Goal: Task Accomplishment & Management: Complete application form

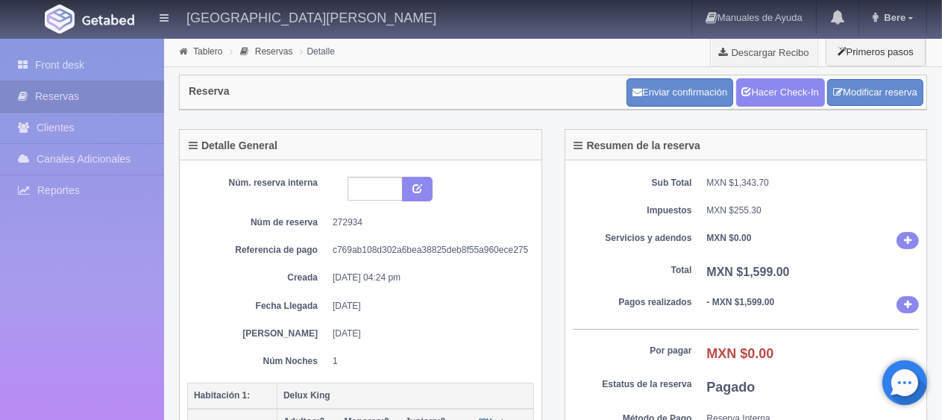
click at [756, 140] on div "Resumen de la reserva" at bounding box center [746, 145] width 362 height 31
click at [763, 89] on link "Hacer Check-In" at bounding box center [780, 92] width 89 height 28
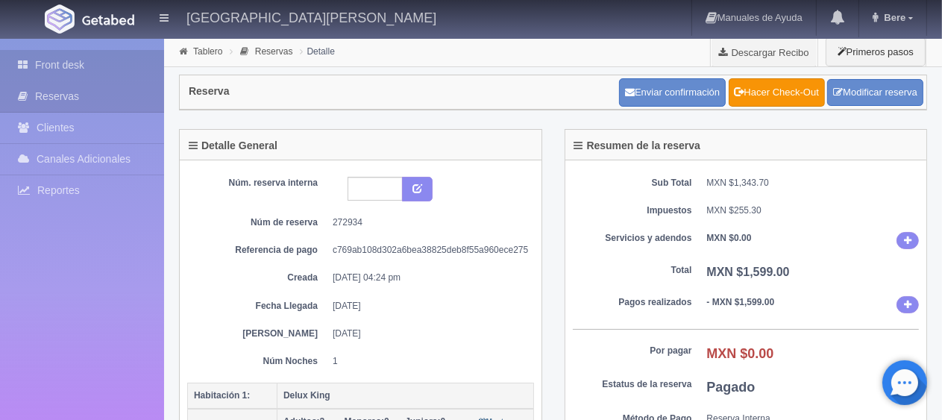
click at [22, 61] on icon at bounding box center [26, 64] width 17 height 15
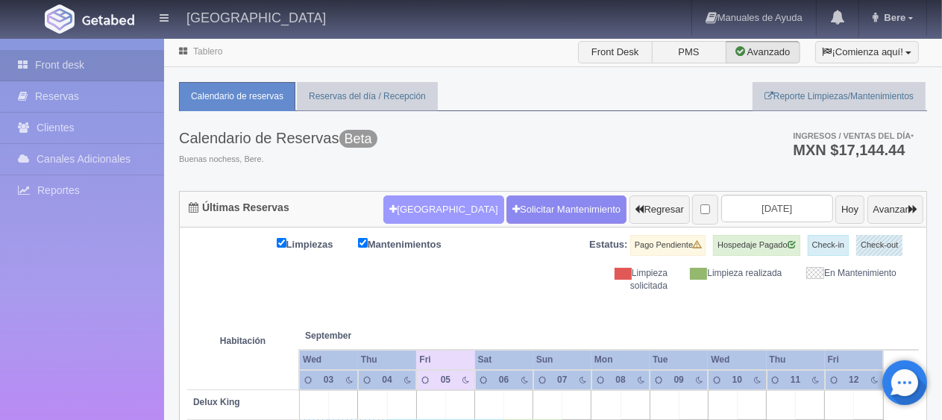
click at [383, 204] on button "[GEOGRAPHIC_DATA]" at bounding box center [443, 209] width 120 height 28
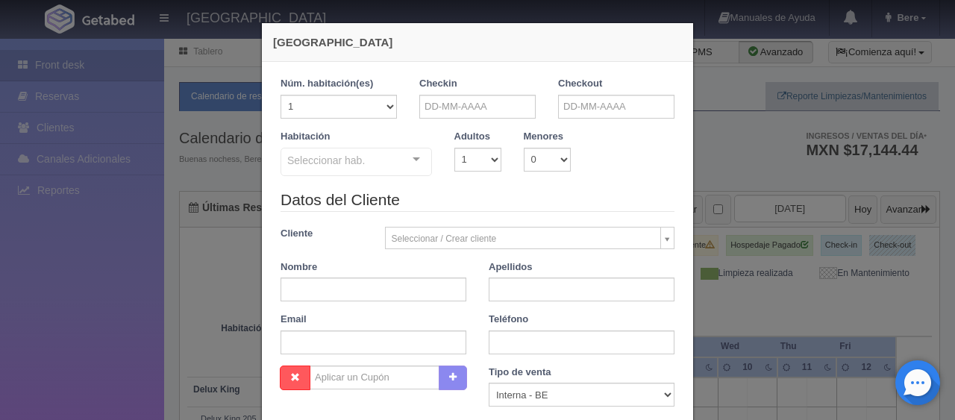
checkbox input "false"
click at [373, 299] on input "text" at bounding box center [373, 290] width 186 height 24
paste input "enrique salas"
drag, startPoint x: 358, startPoint y: 301, endPoint x: 313, endPoint y: 304, distance: 44.8
click at [313, 304] on div "Datos del Cliente Cliente Seleccionar / Crear cliente Nuevo Cliente Adriana Nav…" at bounding box center [477, 277] width 416 height 177
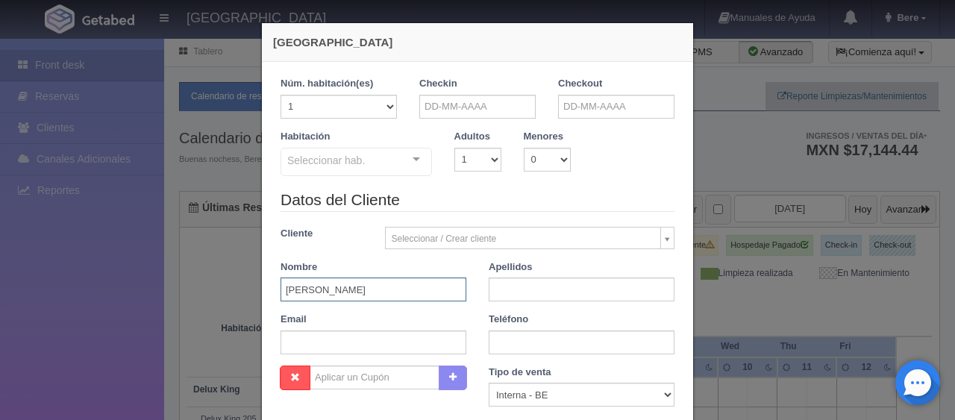
type input "enrique"
paste input "salas"
type input "salas"
click at [401, 345] on input "text" at bounding box center [373, 342] width 186 height 24
paste input "esalas.990163@guest.booking.com +52 312 272 8818"
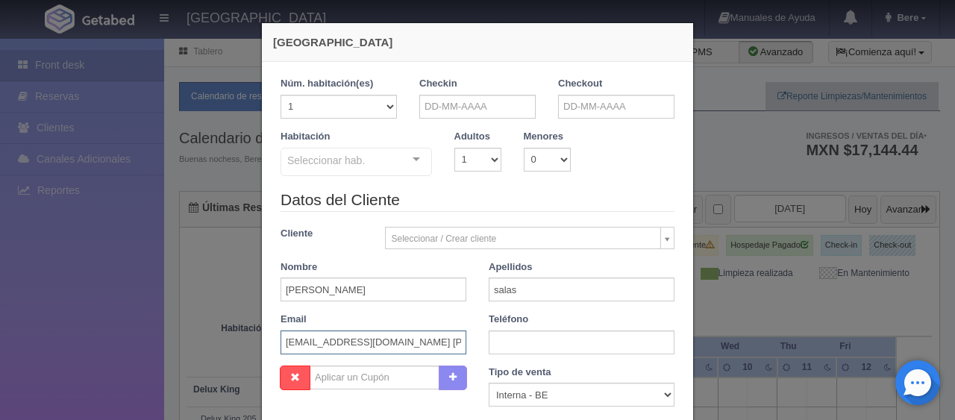
scroll to position [0, 60]
drag, startPoint x: 373, startPoint y: 345, endPoint x: 503, endPoint y: 342, distance: 129.8
click at [503, 342] on div "Datos del Cliente Cliente Seleccionar / Crear cliente Nuevo Cliente Adriana Nav…" at bounding box center [477, 277] width 416 height 177
type input "esalas.990163@guest.booking.com"
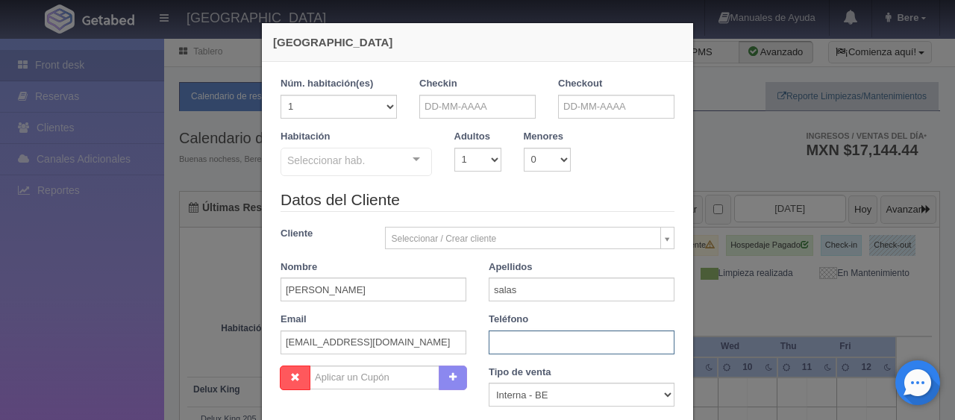
paste input "+52 312 272 8818"
type input "+52 312 272 8818"
click at [534, 389] on select "Correo Electronico Interna - BE Llamada OTA Externa Otro WALK IN" at bounding box center [582, 395] width 186 height 24
select select "extota"
click at [489, 383] on select "Correo Electronico Interna - BE Llamada OTA Externa Otro WALK IN" at bounding box center [582, 395] width 186 height 24
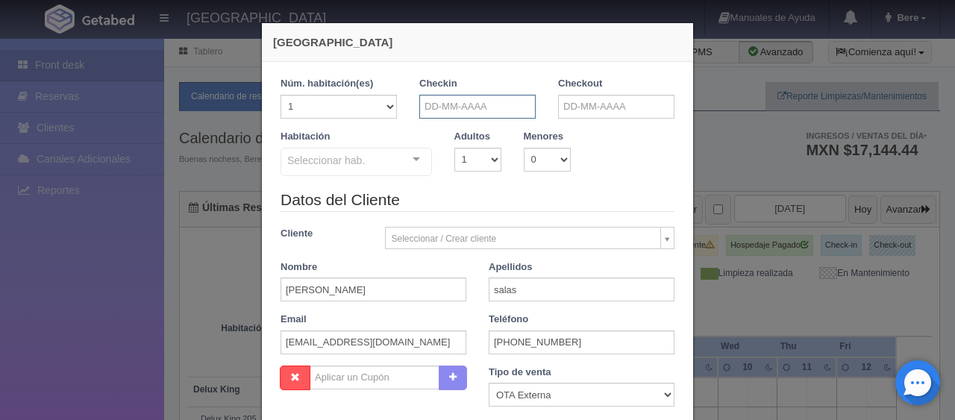
click at [468, 97] on input "text" at bounding box center [477, 107] width 116 height 24
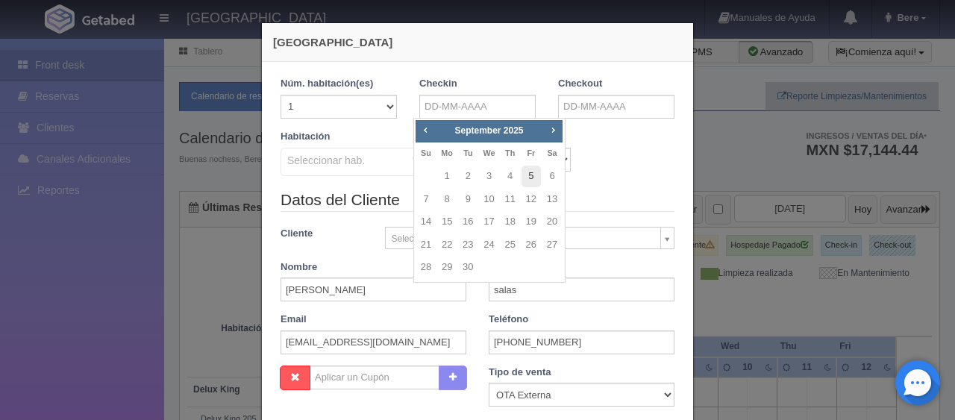
click at [537, 182] on link "5" at bounding box center [530, 177] width 19 height 22
type input "05-09-2025"
checkbox input "false"
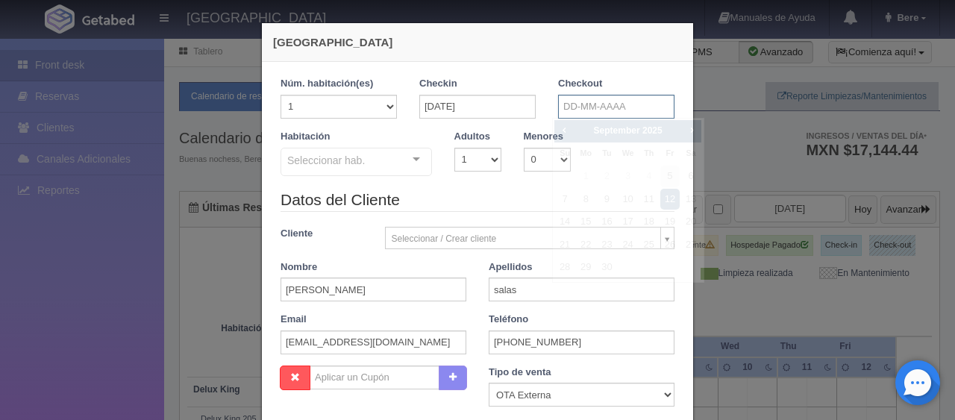
click at [606, 115] on input "text" at bounding box center [616, 107] width 116 height 24
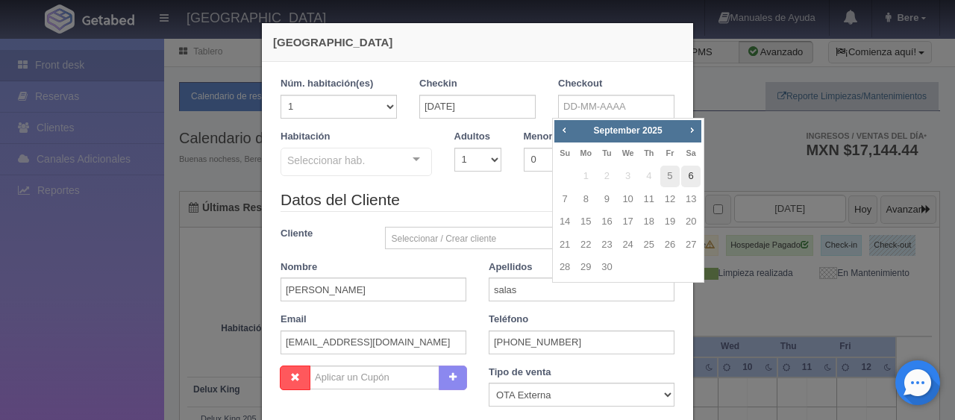
click at [698, 174] on link "6" at bounding box center [690, 177] width 19 height 22
type input "[DATE]"
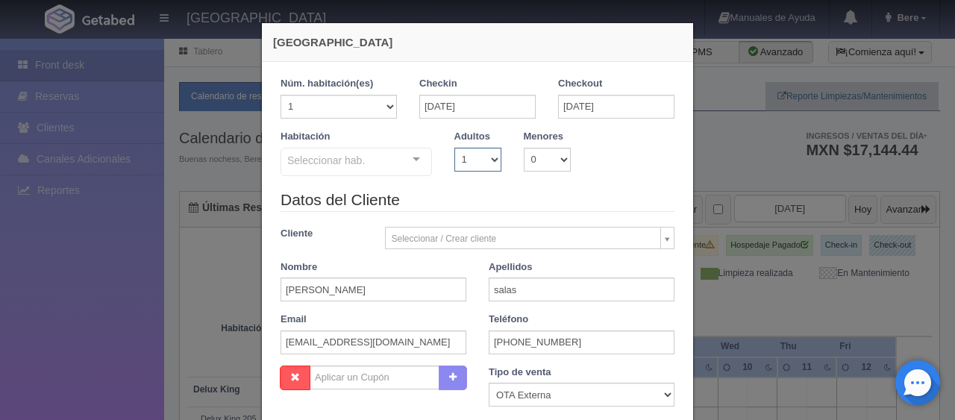
click at [465, 157] on select "1 2 3 4 5 6 7 8 9 10" at bounding box center [477, 160] width 47 height 24
checkbox input "false"
select select "2"
click at [454, 148] on select "1 2 3 4 5 6 7 8 9 10" at bounding box center [477, 160] width 47 height 24
checkbox input "false"
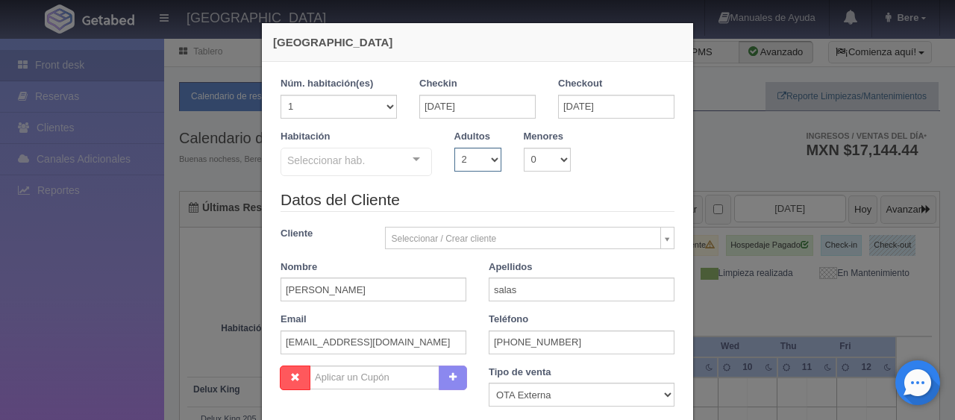
click at [469, 158] on select "1 2 3 4 5 6 7 8 9 10" at bounding box center [477, 160] width 47 height 24
select select "1"
click at [454, 148] on select "1 2 3 4 5 6 7 8 9 10" at bounding box center [477, 160] width 47 height 24
click at [398, 171] on div "Seleccionar hab." at bounding box center [355, 162] width 151 height 28
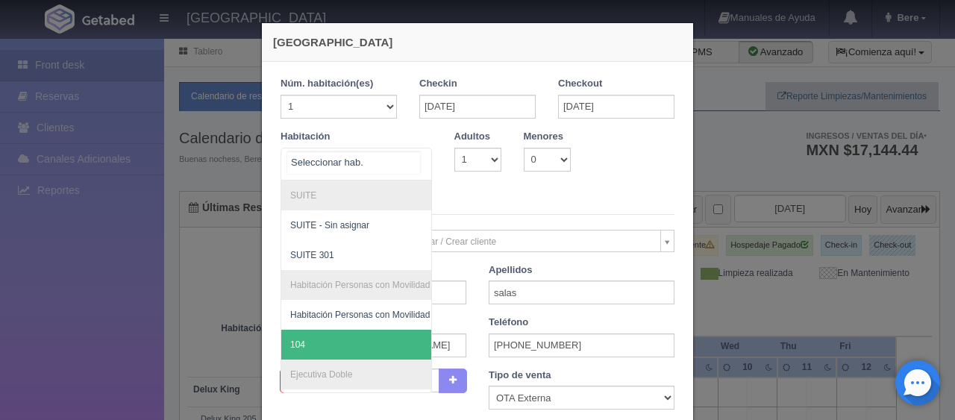
scroll to position [448, 0]
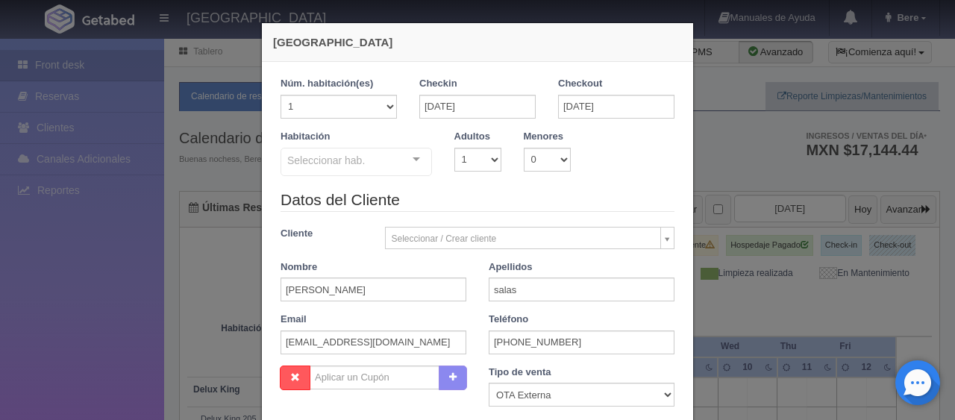
click at [394, 157] on div "Seleccionar hab. SUITE SUITE - Sin asignar SUITE 301 Habitación Personas con Mo…" at bounding box center [355, 163] width 151 height 30
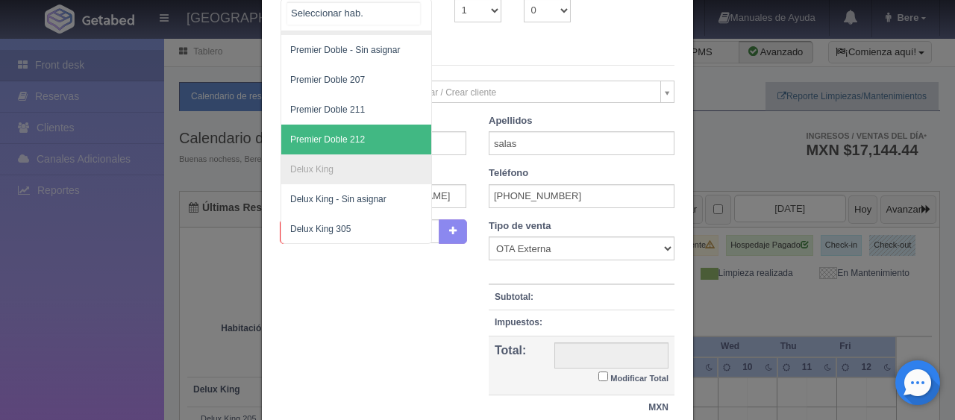
scroll to position [113, 0]
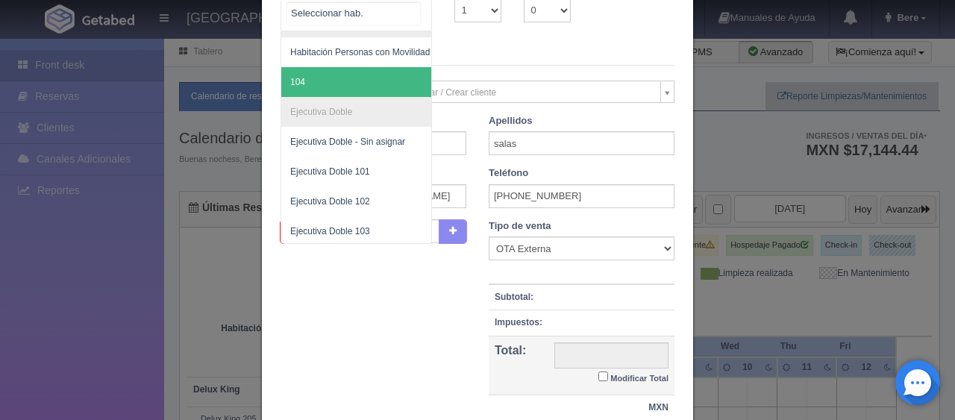
click at [373, 80] on span "104" at bounding box center [406, 82] width 251 height 30
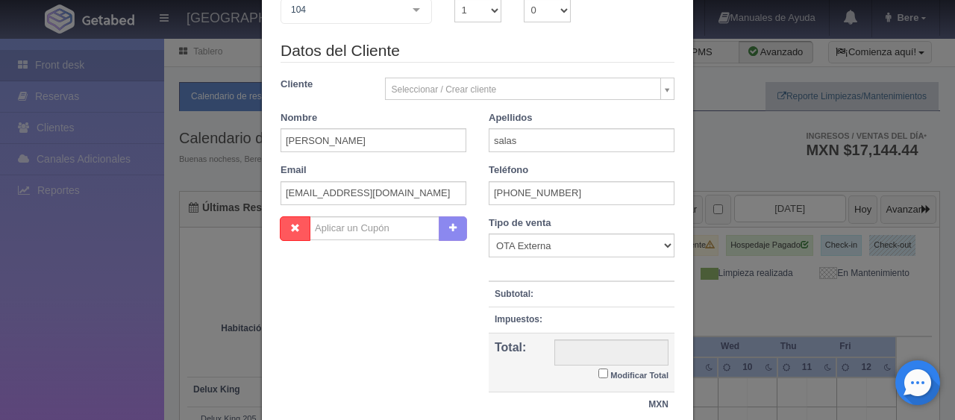
checkbox input "false"
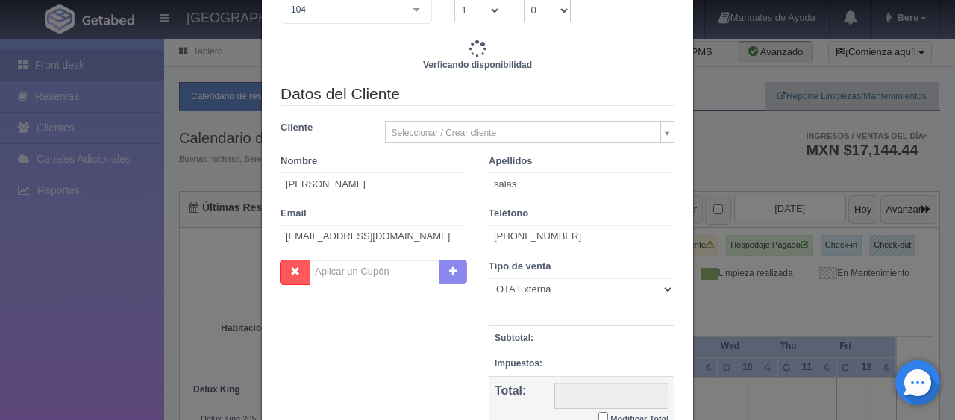
type input "1299.00"
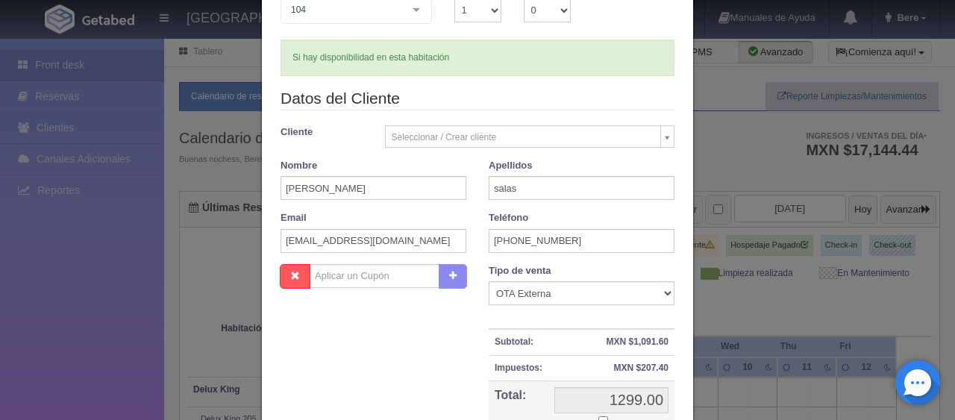
scroll to position [310, 0]
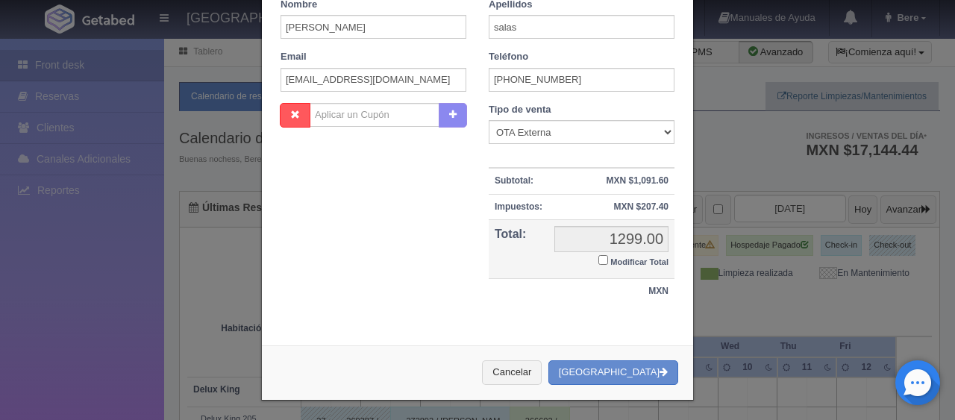
click at [606, 253] on label "Modificar Total" at bounding box center [633, 260] width 70 height 17
click at [606, 255] on input "Modificar Total" at bounding box center [603, 260] width 10 height 10
checkbox input "true"
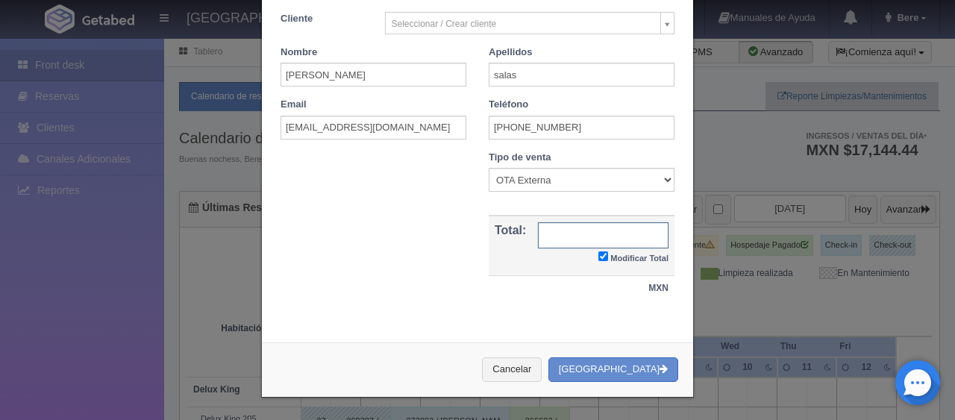
scroll to position [260, 0]
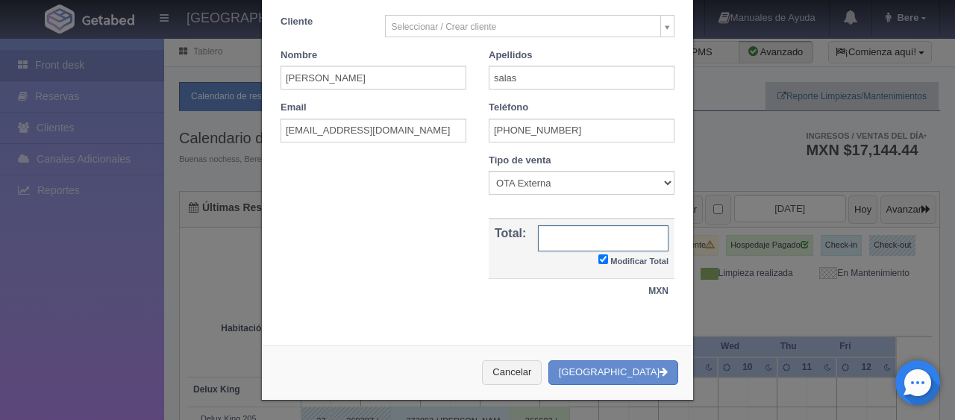
click at [562, 235] on input "text" at bounding box center [603, 238] width 131 height 26
type input "1438.80"
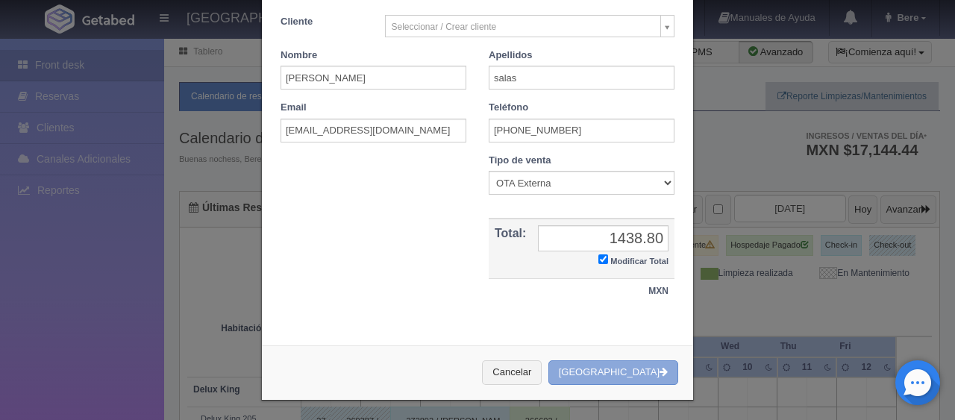
click at [600, 371] on button "Crear Reserva" at bounding box center [613, 372] width 130 height 25
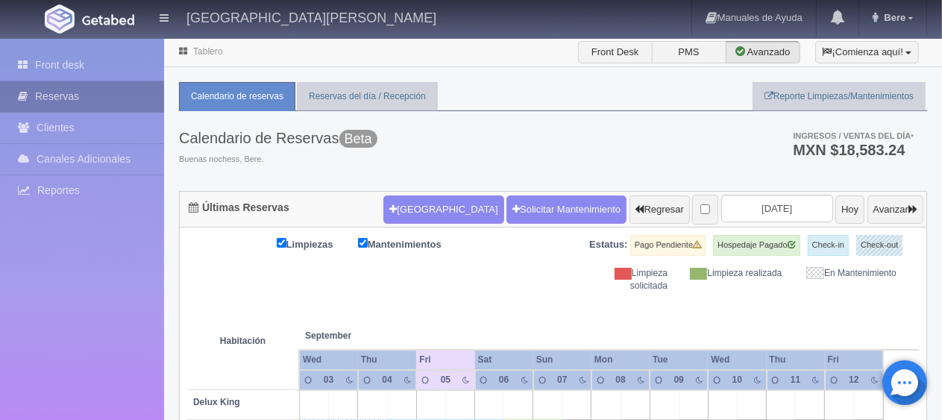
click at [115, 104] on link "Reservas" at bounding box center [82, 96] width 164 height 31
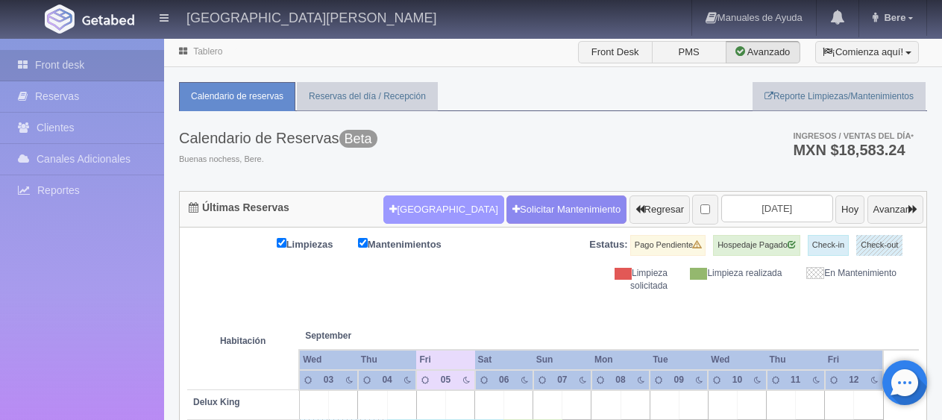
click at [433, 207] on button "[GEOGRAPHIC_DATA]" at bounding box center [443, 209] width 120 height 28
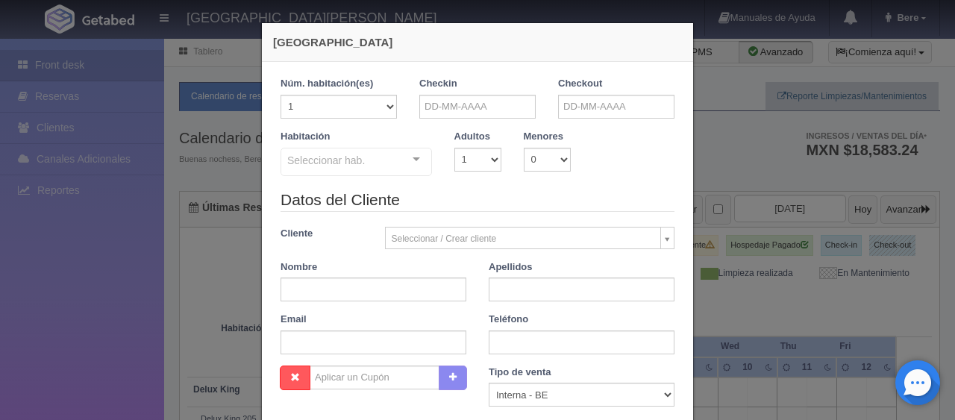
checkbox input "false"
click at [474, 101] on input "text" at bounding box center [477, 107] width 116 height 24
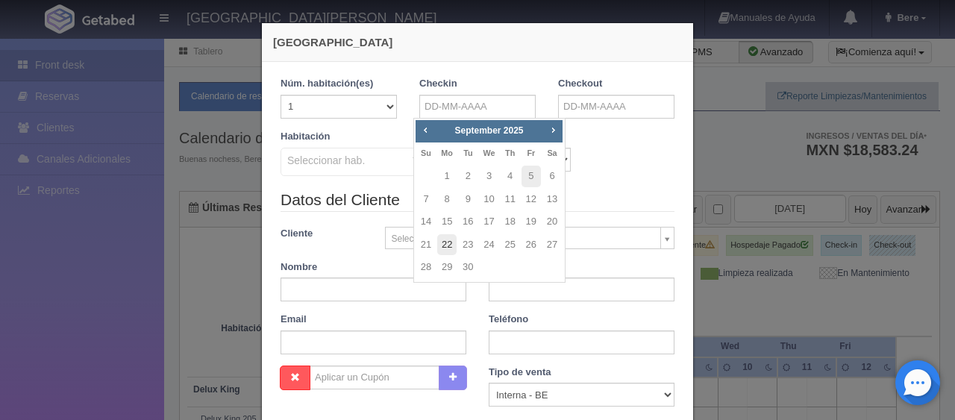
click at [449, 244] on link "22" at bounding box center [446, 245] width 19 height 22
type input "22-09-2025"
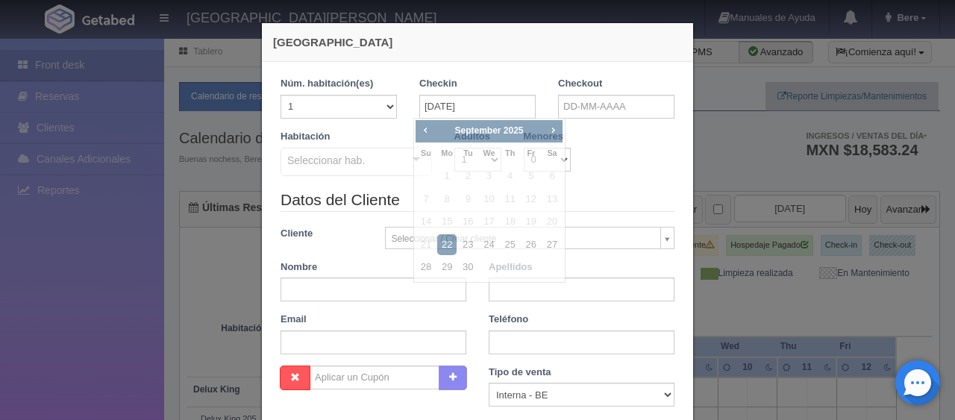
checkbox input "false"
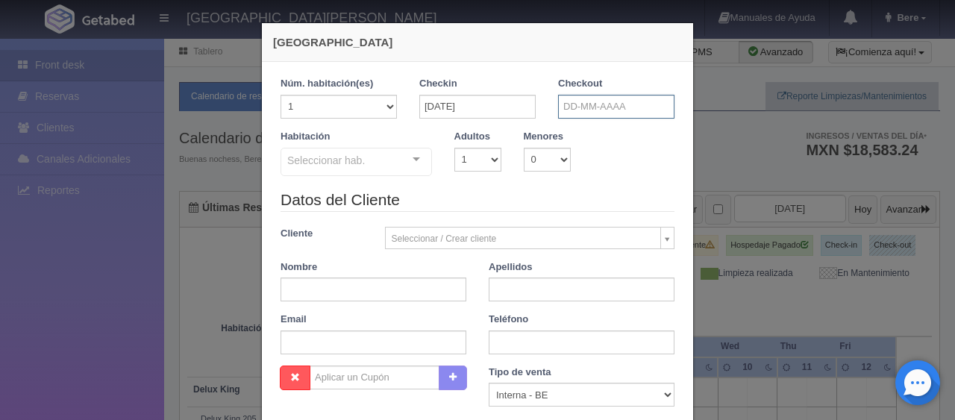
click at [591, 111] on input "text" at bounding box center [616, 107] width 116 height 24
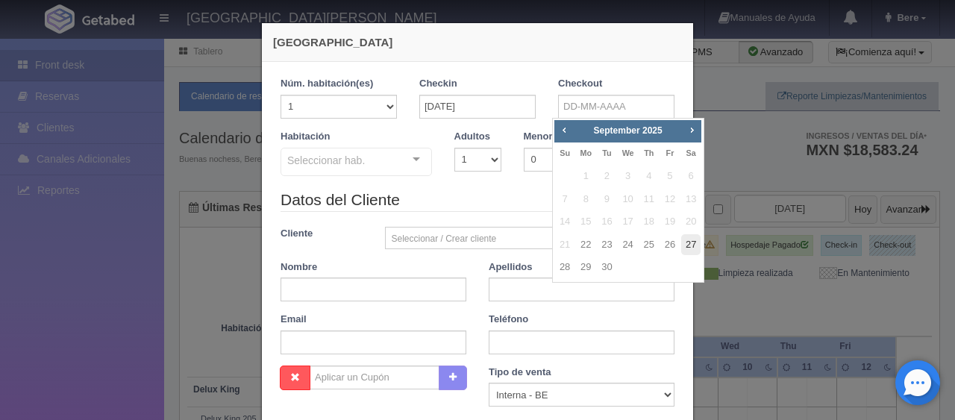
click at [690, 245] on link "27" at bounding box center [690, 245] width 19 height 22
type input "27-09-2025"
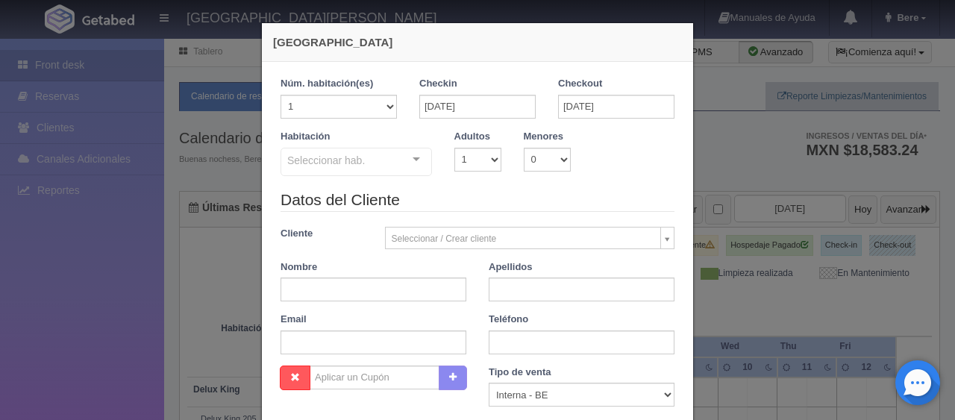
click at [494, 163] on div "Adultos 1 2 3 4 5 6 7 8 9 10" at bounding box center [477, 151] width 69 height 42
click at [465, 172] on div "Habitación Seleccionar hab. SUITE SUITE - Sin asignar SUITE 301 Habitación Pers…" at bounding box center [477, 159] width 416 height 59
click at [383, 175] on div "Seleccionar hab. SUITE SUITE - Sin asignar SUITE 301 Habitación Personas con Mo…" at bounding box center [355, 163] width 151 height 30
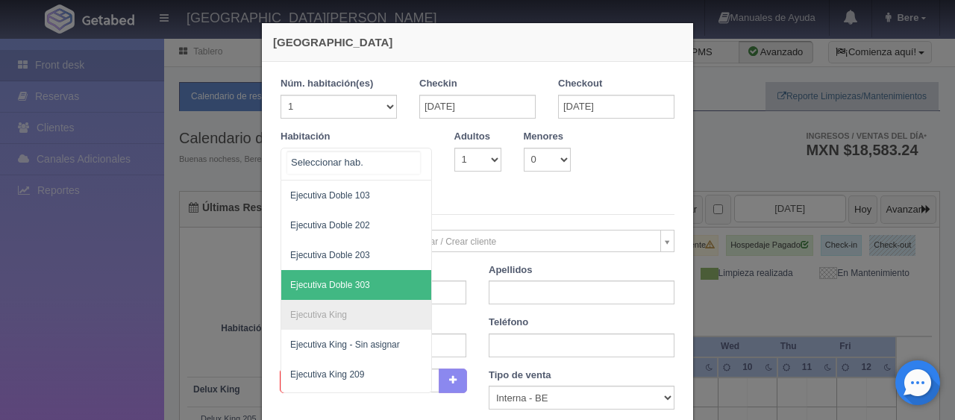
scroll to position [448, 0]
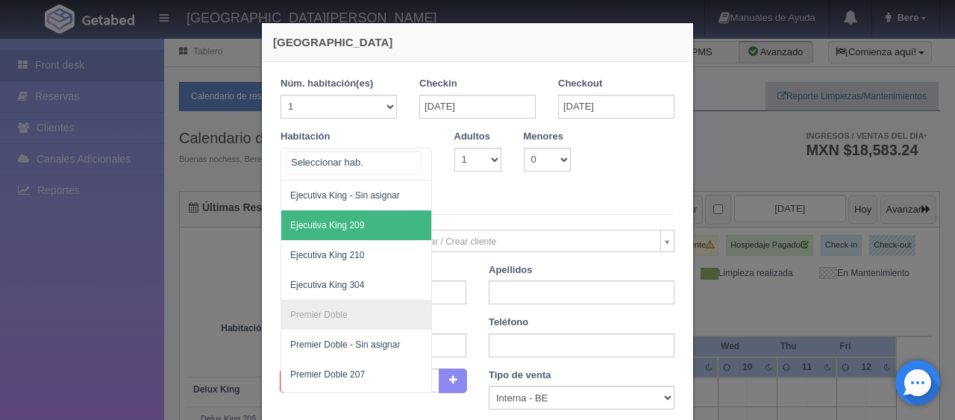
click at [378, 228] on span "Ejecutiva King 209" at bounding box center [406, 225] width 251 height 30
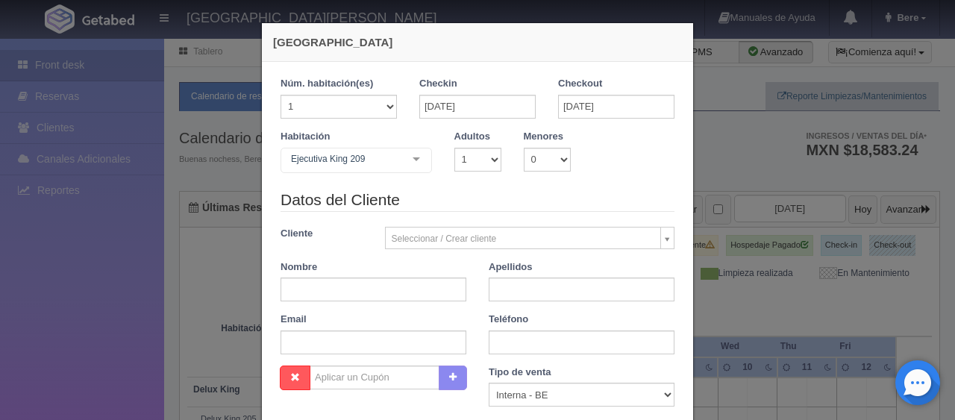
checkbox input "false"
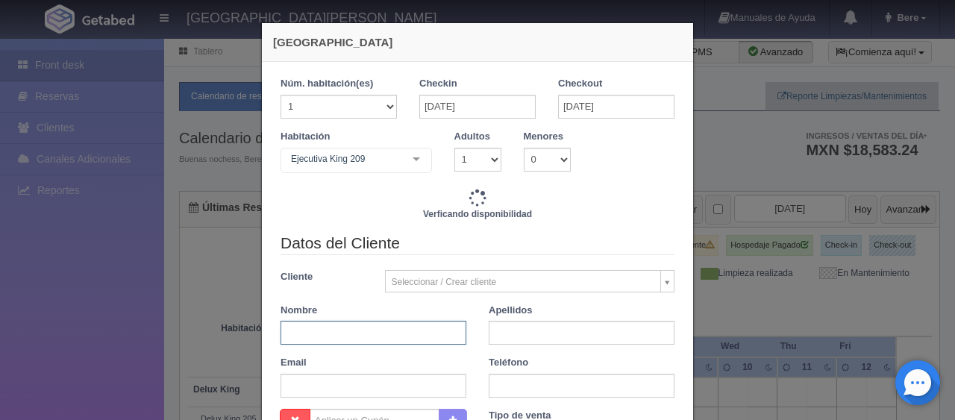
click at [361, 324] on input "text" at bounding box center [373, 333] width 186 height 24
paste input "Iongel Durán Llacer"
type input "Iongel Durán Llacer"
type input "6495.00"
checkbox input "false"
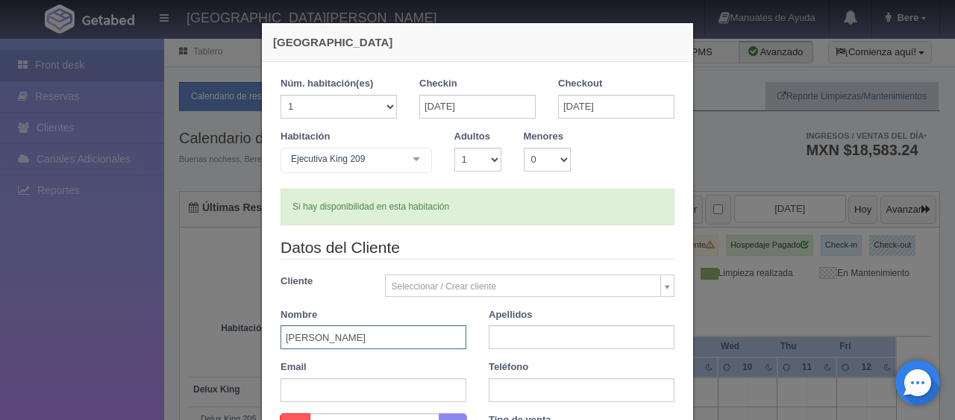
drag, startPoint x: 377, startPoint y: 336, endPoint x: 307, endPoint y: 345, distance: 70.7
click at [307, 345] on input "Iongel Durán Llacer" at bounding box center [373, 337] width 186 height 24
type input "Iongel"
paste input "Durán Llacer"
type input "Durán Llacer"
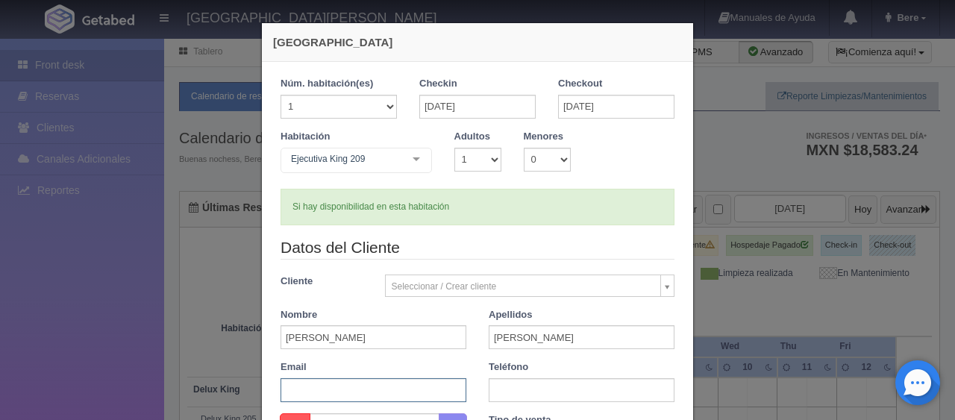
click at [361, 395] on input "text" at bounding box center [373, 390] width 186 height 24
paste input "illace.918290@guest.booking.com +56 9 8844 3919"
drag, startPoint x: 382, startPoint y: 396, endPoint x: 482, endPoint y: 386, distance: 100.4
click at [482, 386] on div "Datos del Cliente Cliente Seleccionar / Crear cliente Nuevo Cliente Adriana Nav…" at bounding box center [477, 324] width 416 height 177
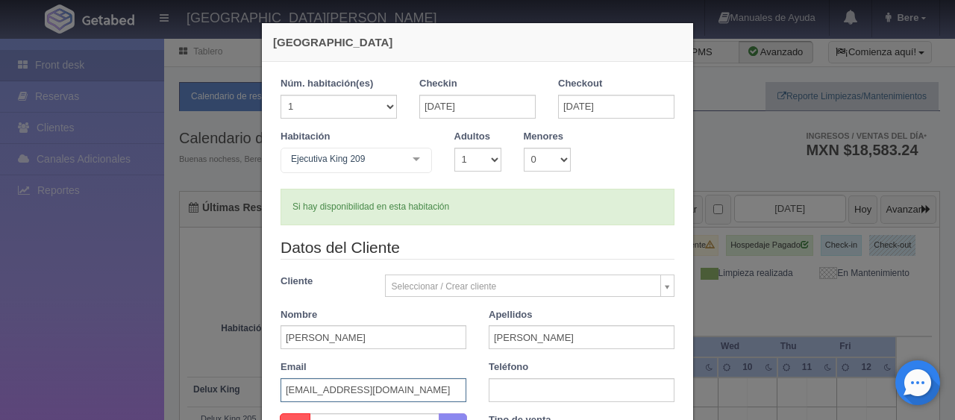
scroll to position [0, 0]
type input "illace.918290@guest.booking.com"
paste input "+56 9 8844 3919"
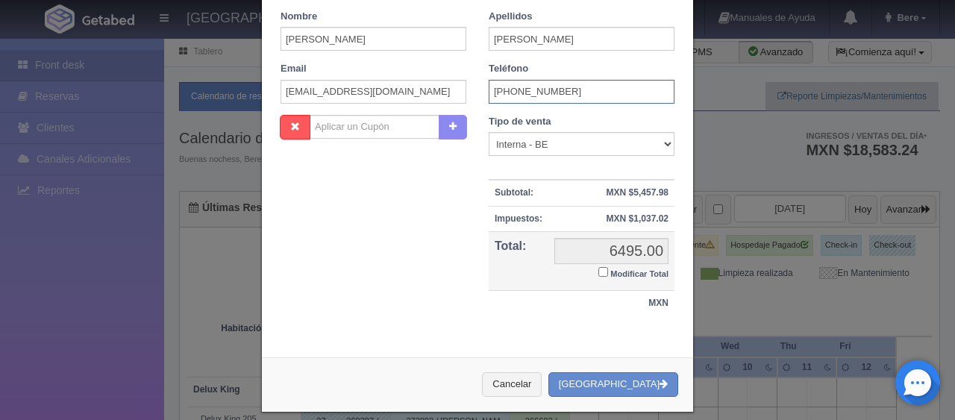
type input "+56 9 8844 3919"
click at [612, 276] on small "Modificar Total" at bounding box center [639, 273] width 58 height 9
click at [608, 276] on input "Modificar Total" at bounding box center [603, 272] width 10 height 10
checkbox input "true"
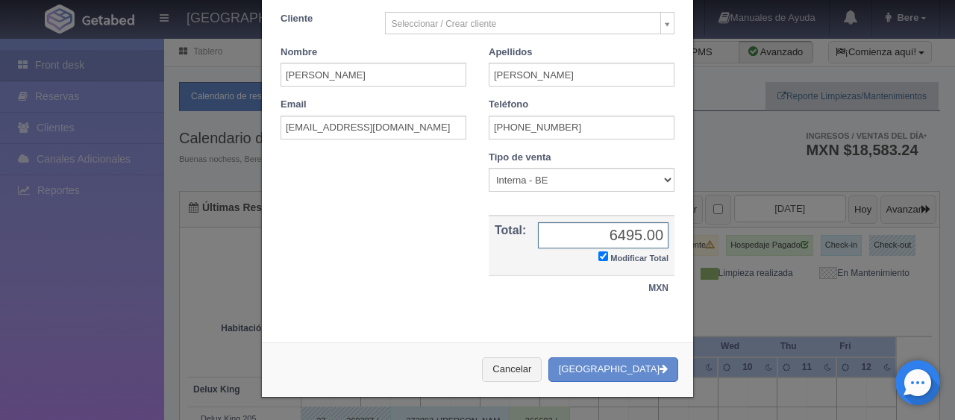
scroll to position [260, 0]
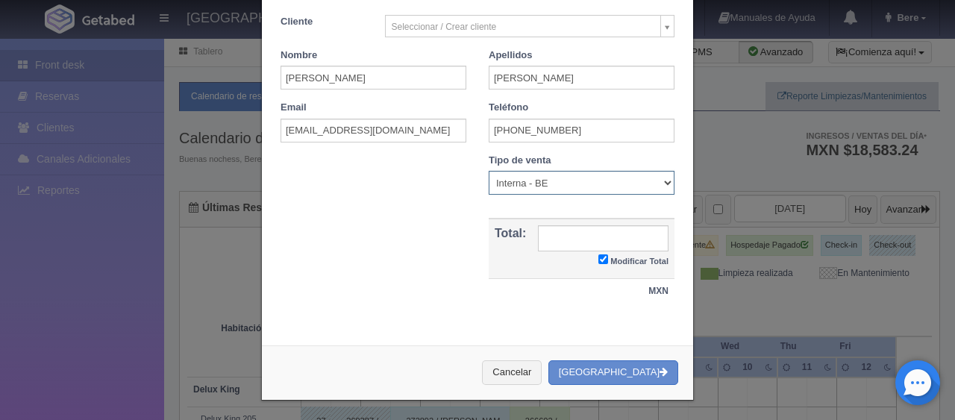
click at [556, 175] on select "Correo Electronico Interna - BE Llamada OTA Externa Otro WALK IN" at bounding box center [582, 183] width 186 height 24
select select "extota"
click at [489, 171] on select "Correo Electronico Interna - BE Llamada OTA Externa Otro WALK IN" at bounding box center [582, 183] width 186 height 24
click at [622, 243] on input "text" at bounding box center [603, 238] width 131 height 26
type input "7554.60"
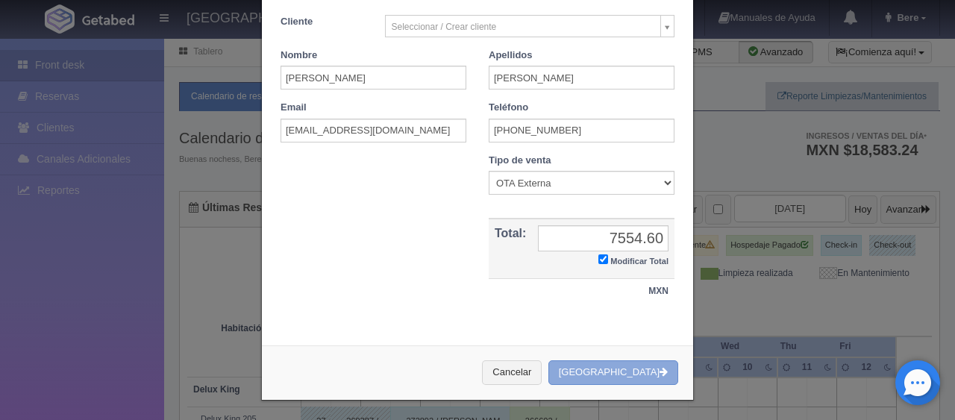
click at [604, 370] on button "Crear Reserva" at bounding box center [613, 372] width 130 height 25
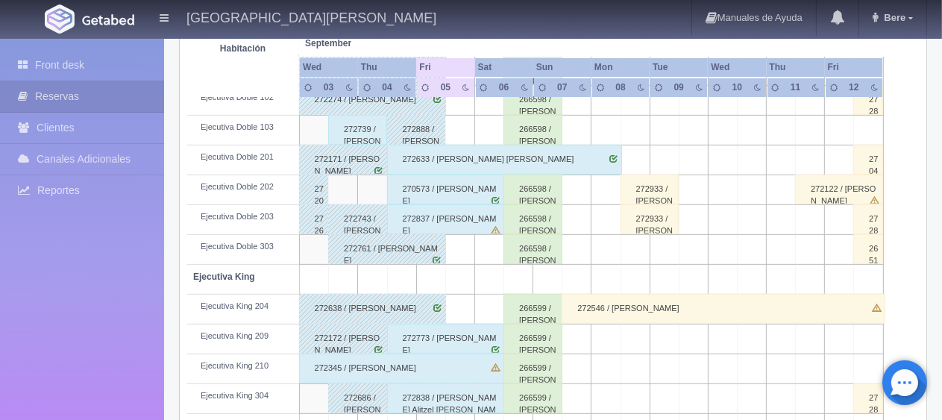
scroll to position [36, 0]
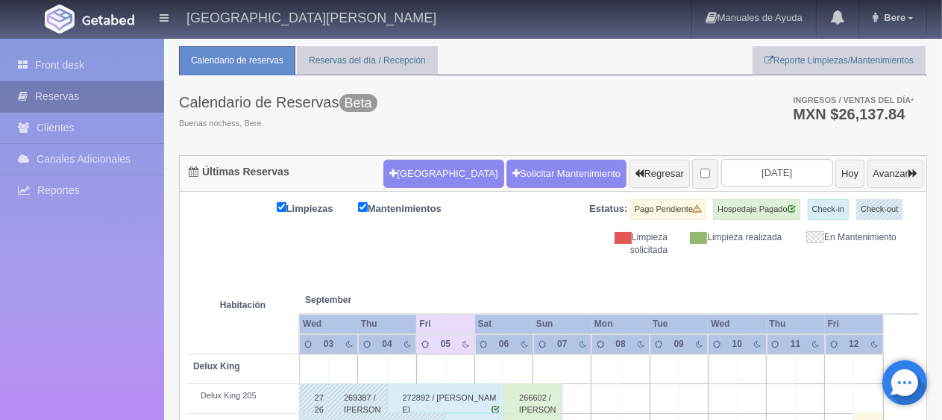
click at [125, 102] on link "Reservas" at bounding box center [82, 96] width 164 height 31
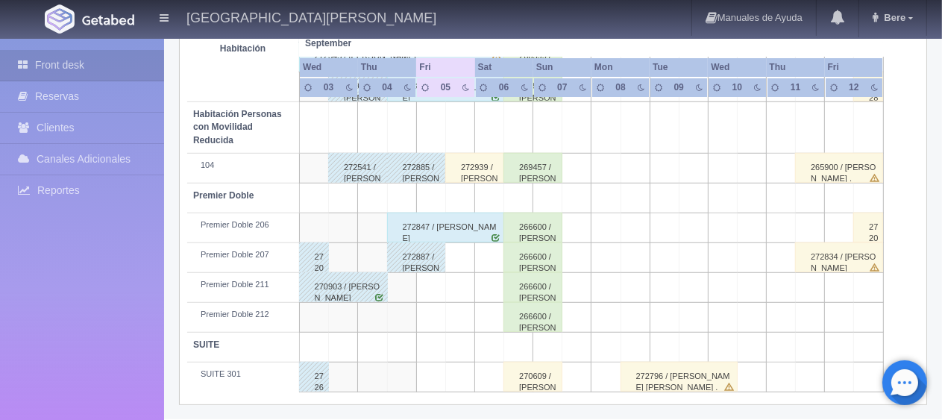
scroll to position [348, 0]
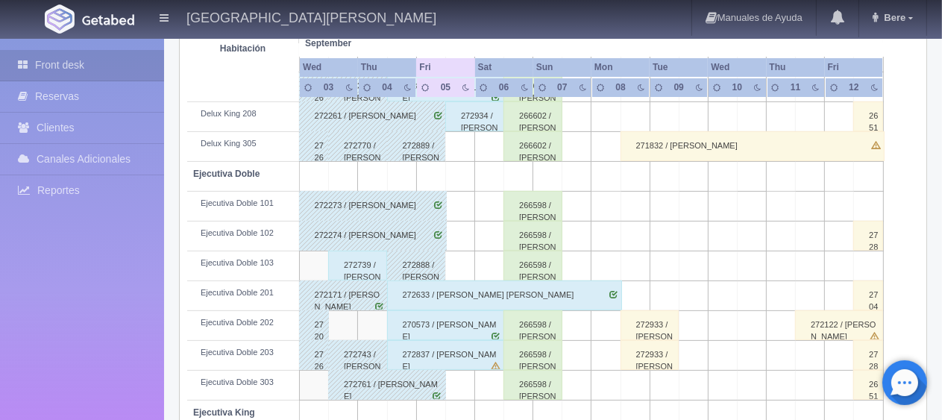
click at [480, 353] on div "272837 / [PERSON_NAME]" at bounding box center [446, 355] width 118 height 30
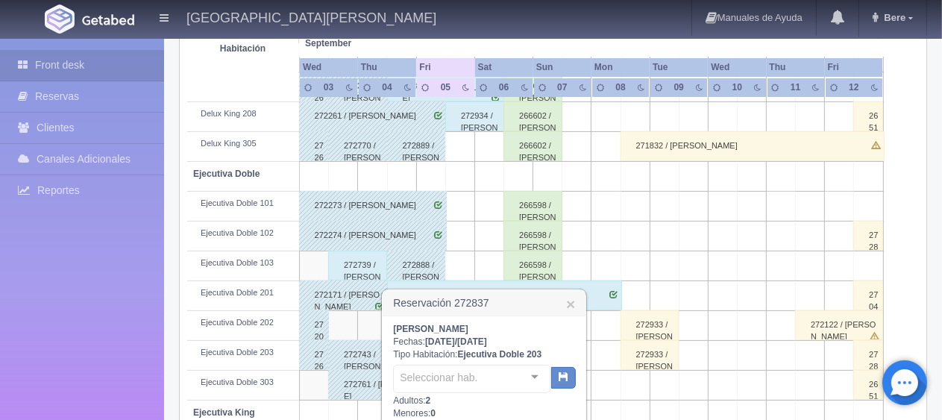
scroll to position [571, 0]
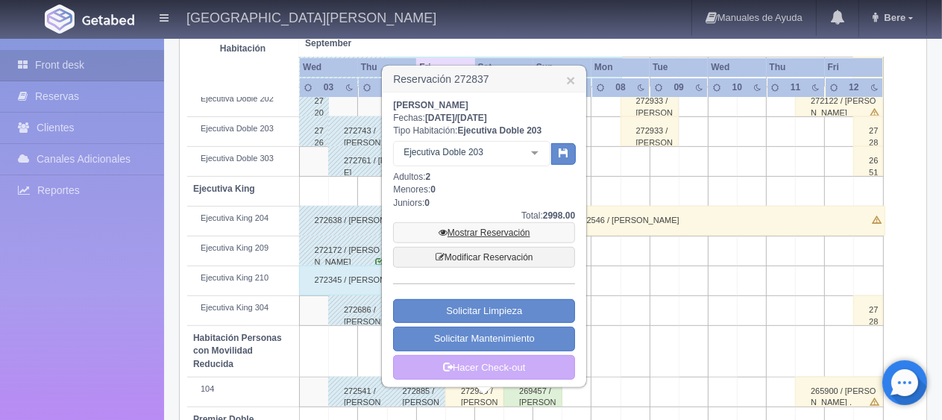
click at [488, 231] on link "Mostrar Reservación" at bounding box center [484, 232] width 182 height 21
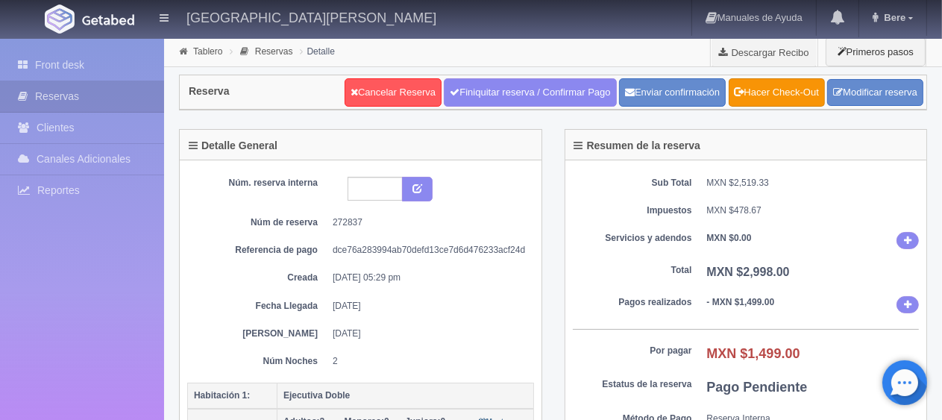
click at [702, 186] on dl "Sub Total MXN $2,519.33" at bounding box center [746, 183] width 347 height 13
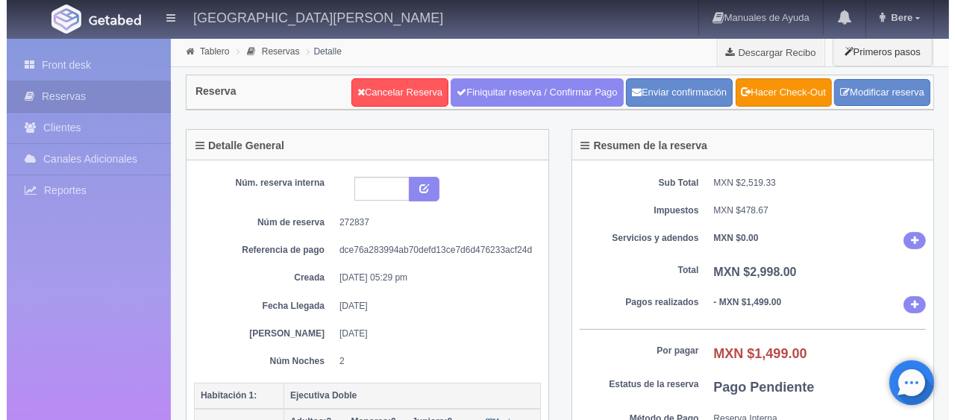
scroll to position [373, 0]
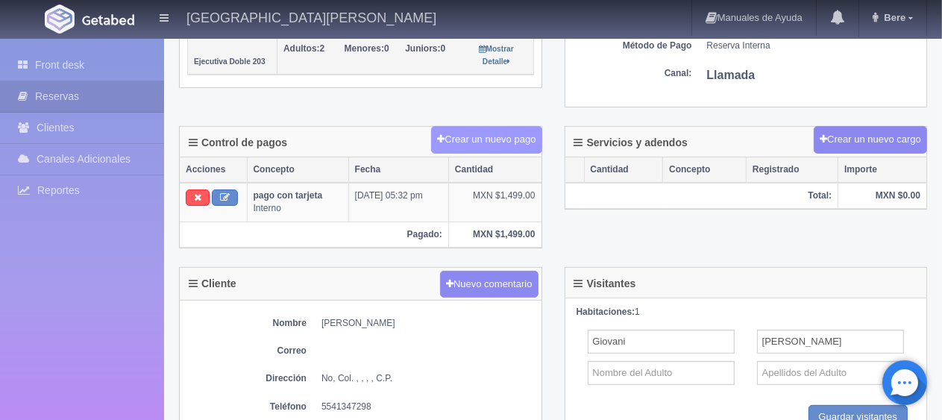
click at [536, 134] on button "Crear un nuevo pago" at bounding box center [486, 140] width 110 height 28
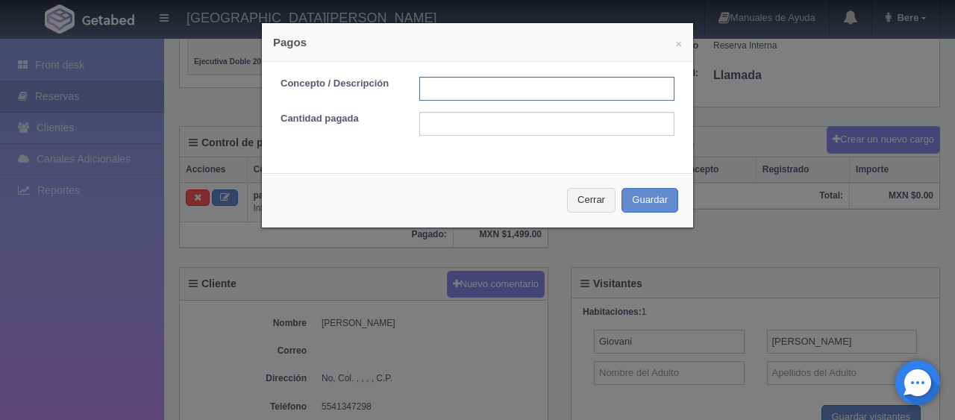
click at [483, 94] on input "text" at bounding box center [546, 89] width 255 height 24
type input "pago con tarjeta"
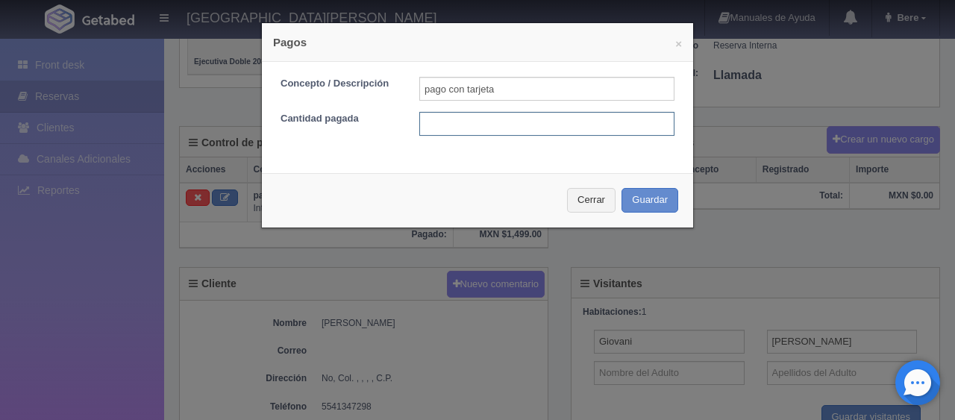
click at [521, 113] on input "text" at bounding box center [546, 124] width 255 height 24
type input "1499"
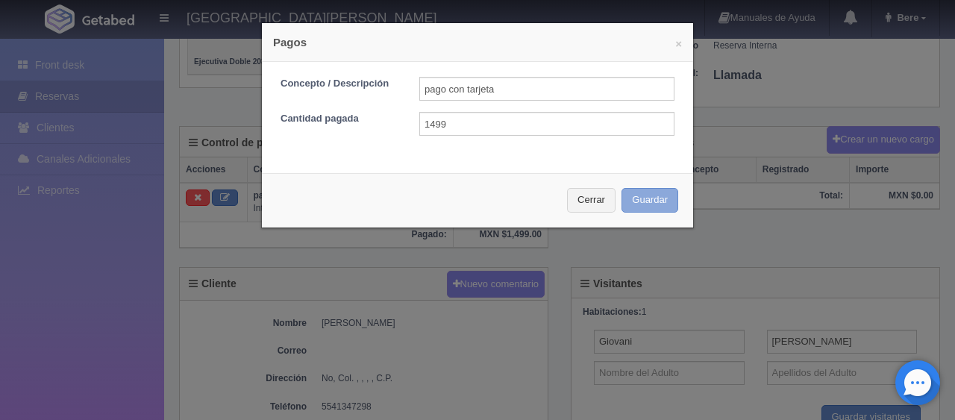
click at [655, 189] on button "Guardar" at bounding box center [649, 200] width 57 height 25
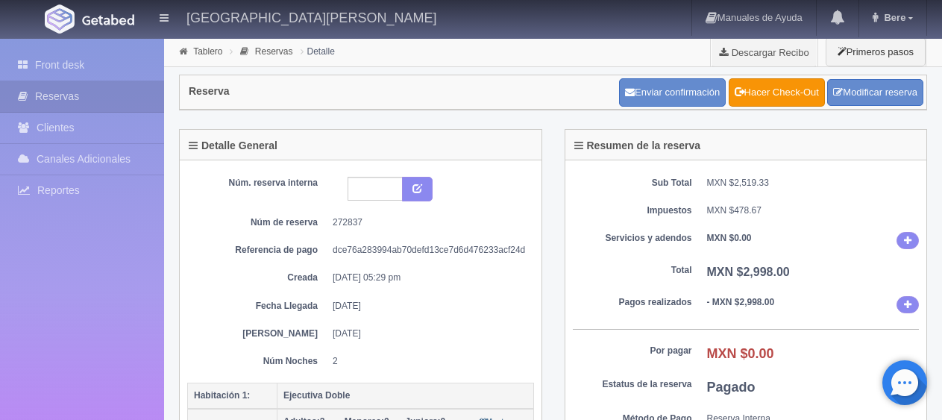
scroll to position [373, 0]
